Goal: Obtain resource: Download file/media

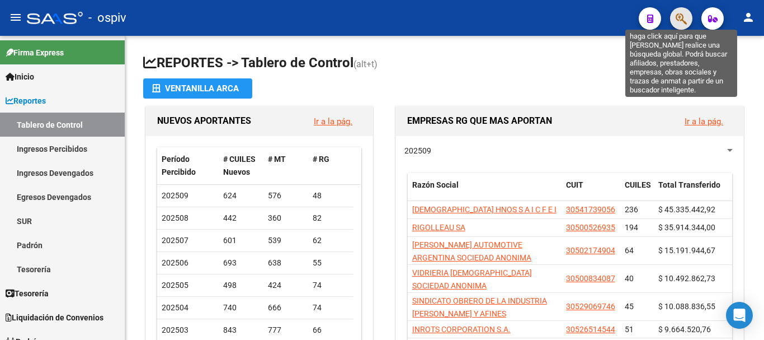
click at [681, 17] on icon "button" at bounding box center [681, 18] width 11 height 13
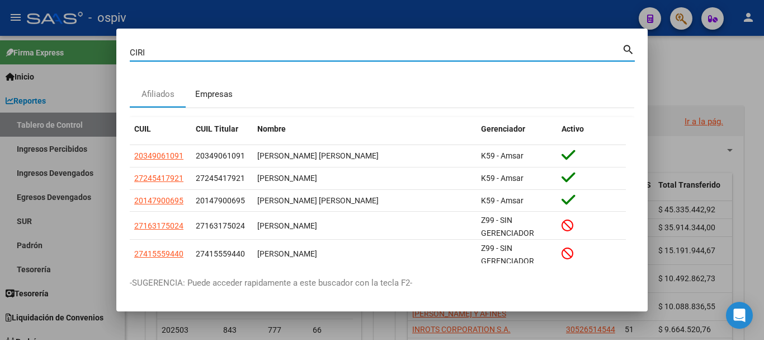
click at [209, 96] on div "Empresas" at bounding box center [213, 94] width 37 height 13
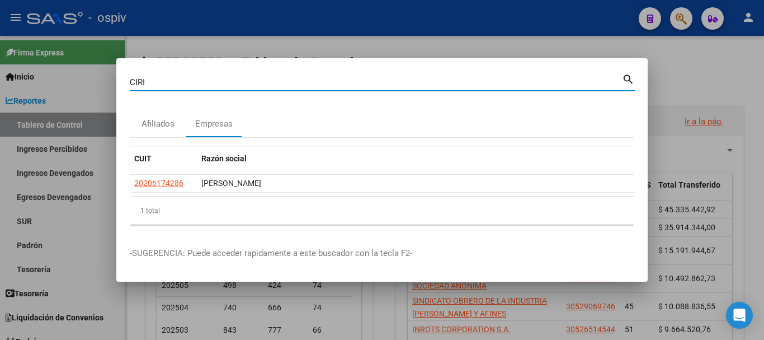
drag, startPoint x: 228, startPoint y: 83, endPoint x: 76, endPoint y: 81, distance: 152.2
click at [76, 81] on div "[PERSON_NAME] (apellido, dni, cuil, [PERSON_NAME], cuit, obra social) search Af…" at bounding box center [382, 170] width 764 height 340
type input "CENTRO INTEGRAL"
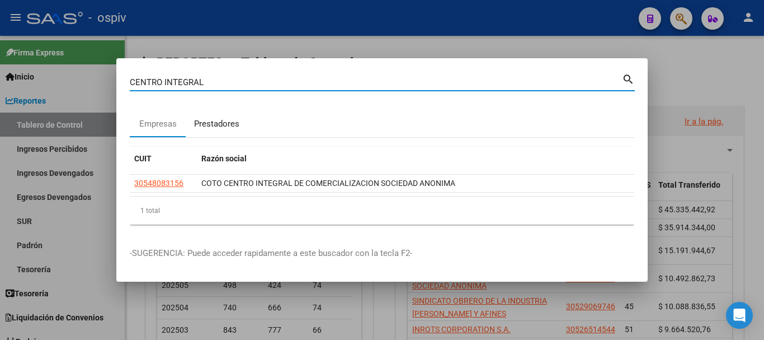
click at [229, 126] on div "Prestadores" at bounding box center [216, 124] width 45 height 13
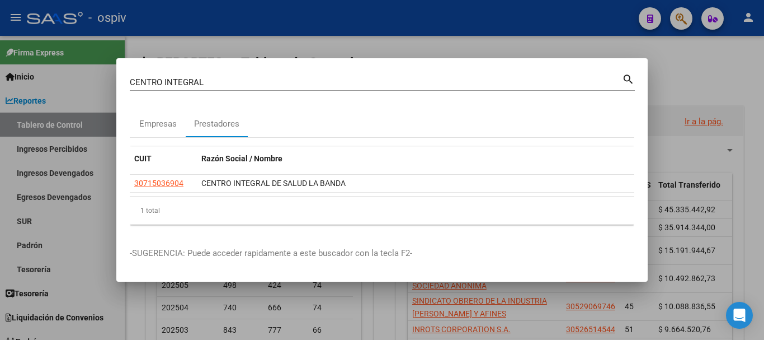
click at [710, 82] on div at bounding box center [382, 170] width 764 height 340
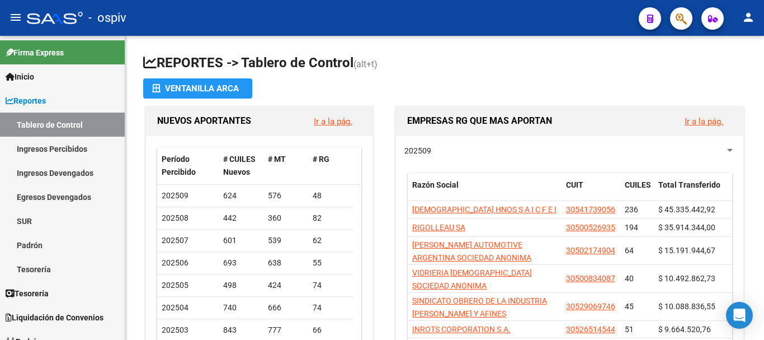
click at [675, 18] on button "button" at bounding box center [681, 18] width 22 height 22
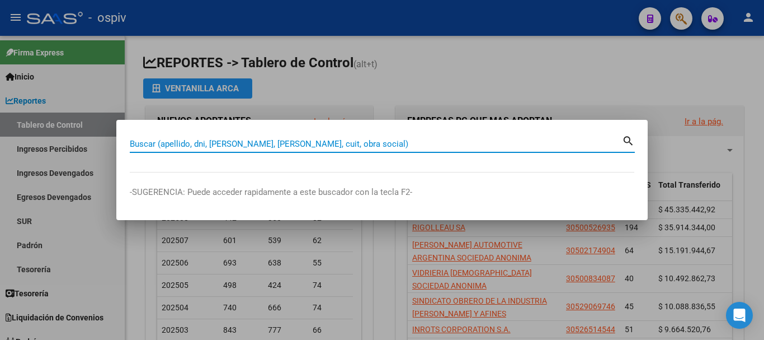
paste input "30-71351660-7"
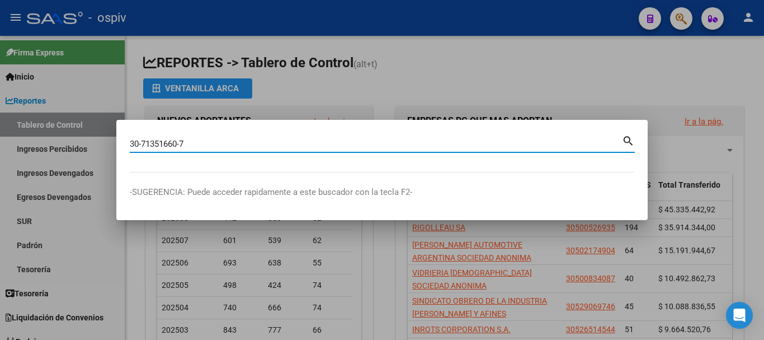
type input "30713516607"
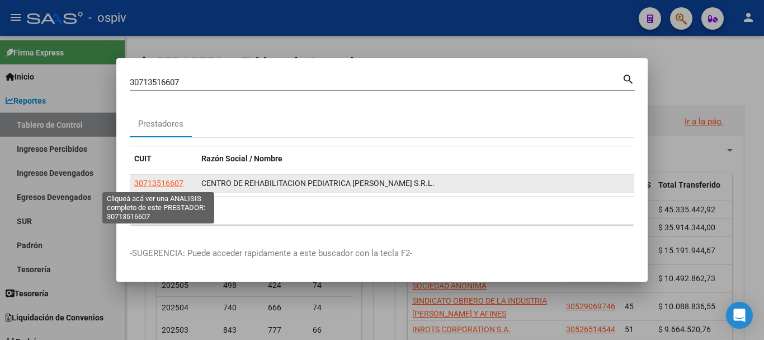
click at [172, 181] on span "30713516607" at bounding box center [158, 183] width 49 height 9
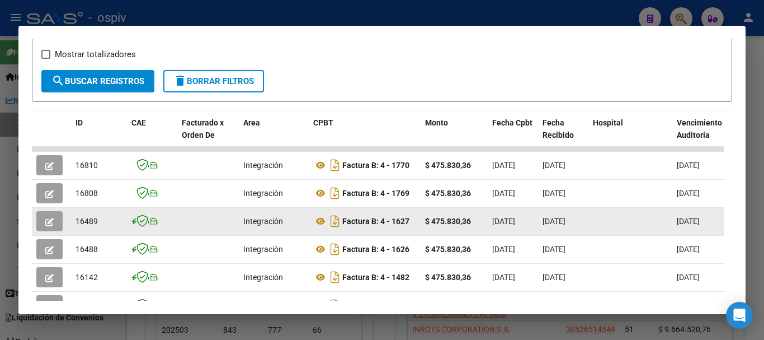
scroll to position [280, 0]
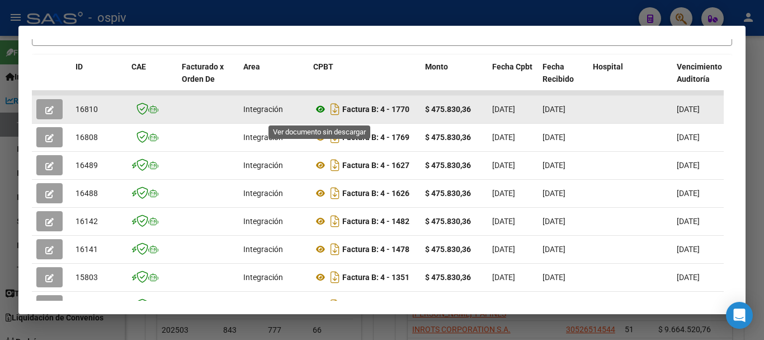
click at [322, 115] on icon at bounding box center [320, 108] width 15 height 13
click at [322, 111] on icon at bounding box center [320, 108] width 15 height 13
